Goal: Task Accomplishment & Management: Complete application form

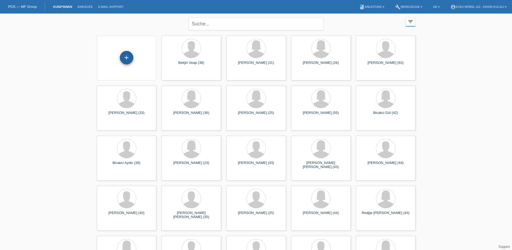
click at [127, 59] on div "+" at bounding box center [126, 57] width 13 height 9
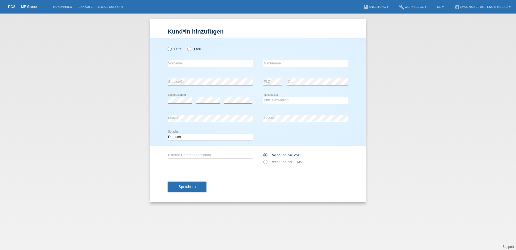
click at [172, 49] on label "Herr" at bounding box center [175, 49] width 14 height 4
click at [171, 49] on input "Herr" at bounding box center [170, 49] width 4 height 4
radio input "true"
click at [207, 64] on input "text" at bounding box center [210, 63] width 85 height 7
type input "Amin"
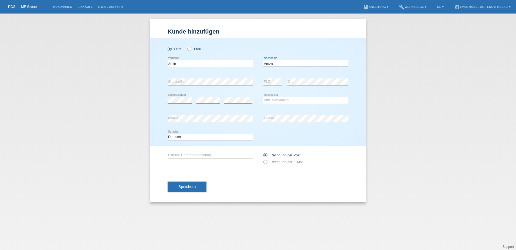
type input "Amza"
click at [271, 101] on select "Bitte auswählen... Schweiz Deutschland Liechtenstein Österreich ------------ Af…" at bounding box center [306, 100] width 85 height 6
select select "CH"
click at [264, 97] on select "Bitte auswählen... Schweiz Deutschland Liechtenstein Österreich ------------ Af…" at bounding box center [306, 100] width 85 height 6
click at [218, 152] on input "text" at bounding box center [210, 155] width 85 height 7
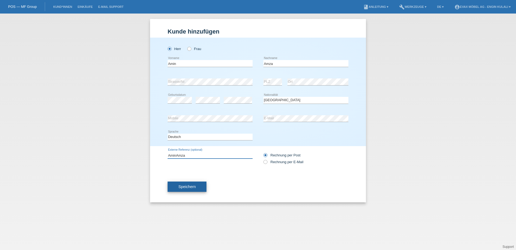
type input "AminAmza"
click at [188, 186] on span "Speichern" at bounding box center [187, 186] width 17 height 4
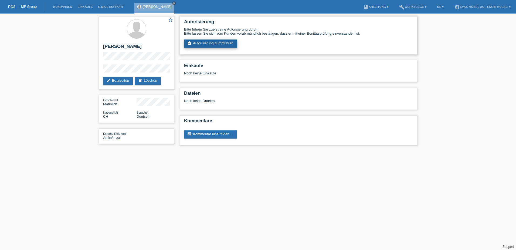
click at [225, 43] on link "assignment_turned_in Autorisierung durchführen" at bounding box center [210, 43] width 53 height 8
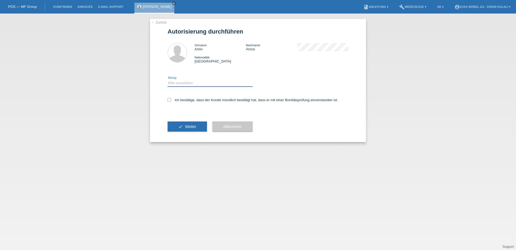
click at [176, 80] on select "Bitte auswählen CHF 1.00 - CHF 499.00 CHF 500.00 - CHF 1'999.00 CHF 2'000.00 - …" at bounding box center [210, 83] width 85 height 6
select select "3"
click at [168, 80] on select "Bitte auswählen CHF 1.00 - CHF 499.00 CHF 500.00 - CHF 1'999.00 CHF 2'000.00 - …" at bounding box center [210, 83] width 85 height 6
click at [172, 98] on label "Ich bestätige, dass der Kunde mündlich bestätigt hat, dass er mit einer Bonität…" at bounding box center [253, 100] width 171 height 4
click at [171, 98] on input "Ich bestätige, dass der Kunde mündlich bestätigt hat, dass er mit einer Bonität…" at bounding box center [170, 100] width 4 height 4
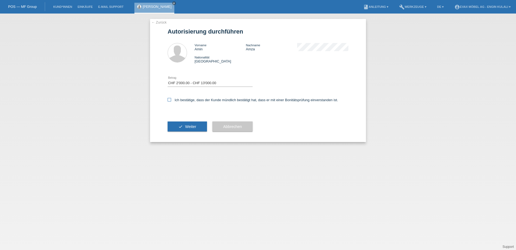
checkbox input "true"
click at [191, 127] on span "Weiter" at bounding box center [190, 126] width 11 height 4
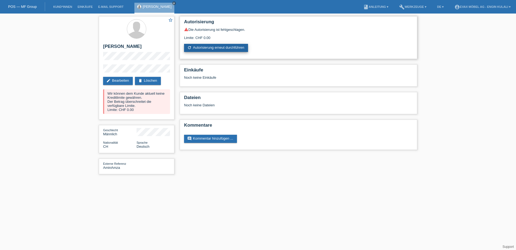
click at [218, 47] on link "refresh Autorisierung erneut durchführen" at bounding box center [216, 48] width 64 height 8
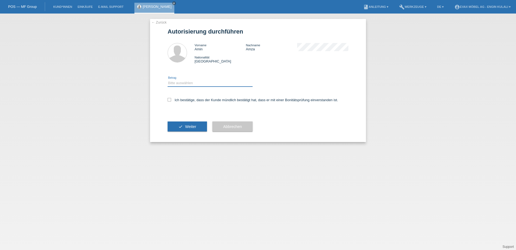
click at [203, 82] on select "Bitte auswählen CHF 1.00 - CHF 499.00 CHF 500.00 - CHF 1'999.00 CHF 2'000.00 - …" at bounding box center [210, 83] width 85 height 6
select select "3"
click at [168, 80] on select "Bitte auswählen CHF 1.00 - CHF 499.00 CHF 500.00 - CHF 1'999.00 CHF 2'000.00 - …" at bounding box center [210, 83] width 85 height 6
click at [177, 100] on label "Ich bestätige, dass der Kunde mündlich bestätigt hat, dass er mit einer Bonität…" at bounding box center [253, 100] width 171 height 4
click at [171, 100] on input "Ich bestätige, dass der Kunde mündlich bestätigt hat, dass er mit einer Bonität…" at bounding box center [170, 100] width 4 height 4
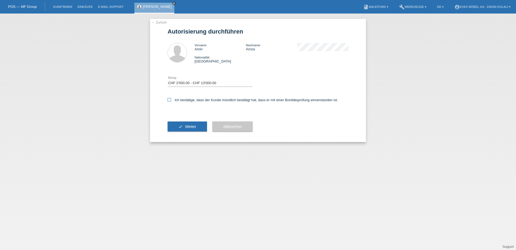
checkbox input "true"
click at [183, 126] on button "check Weiter" at bounding box center [187, 126] width 39 height 10
